Goal: Task Accomplishment & Management: Use online tool/utility

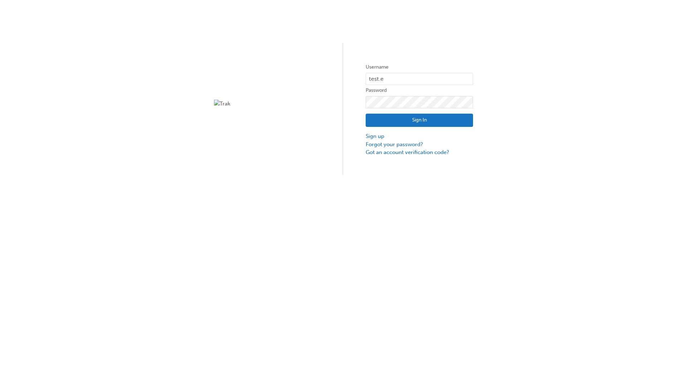
type input "test.e2e.user14"
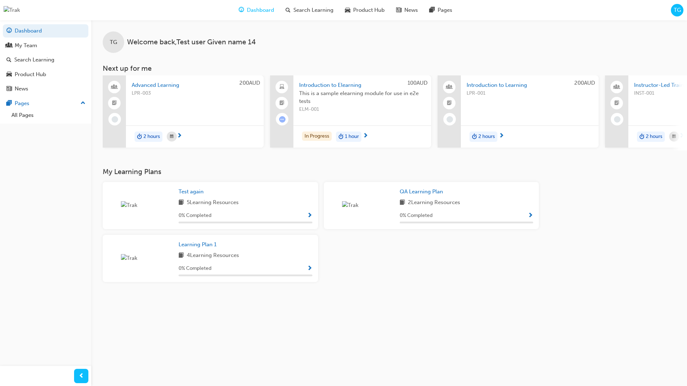
click at [672, 13] on div "TG" at bounding box center [677, 10] width 13 height 13
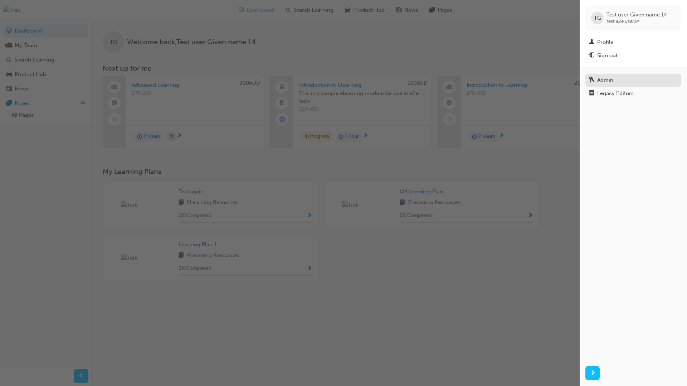
click at [623, 79] on div "Admin" at bounding box center [633, 80] width 89 height 9
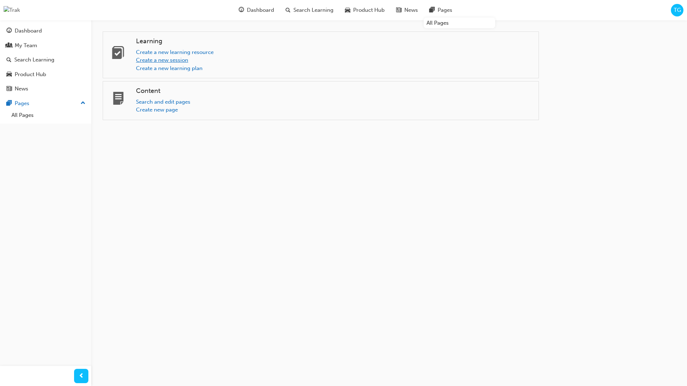
click at [167, 59] on link "Create a new session" at bounding box center [162, 60] width 52 height 6
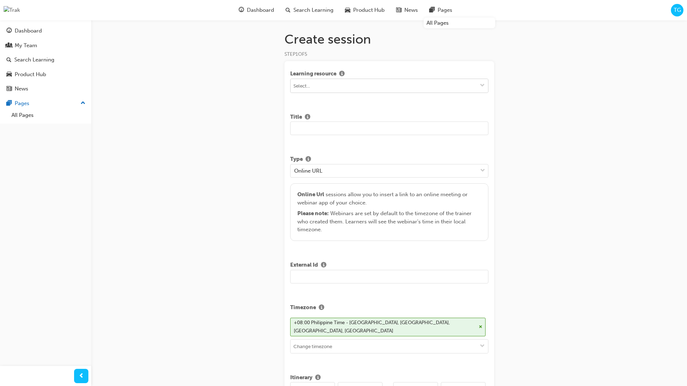
click at [306, 84] on input at bounding box center [388, 86] width 197 height 14
